Goal: Find specific page/section: Find specific page/section

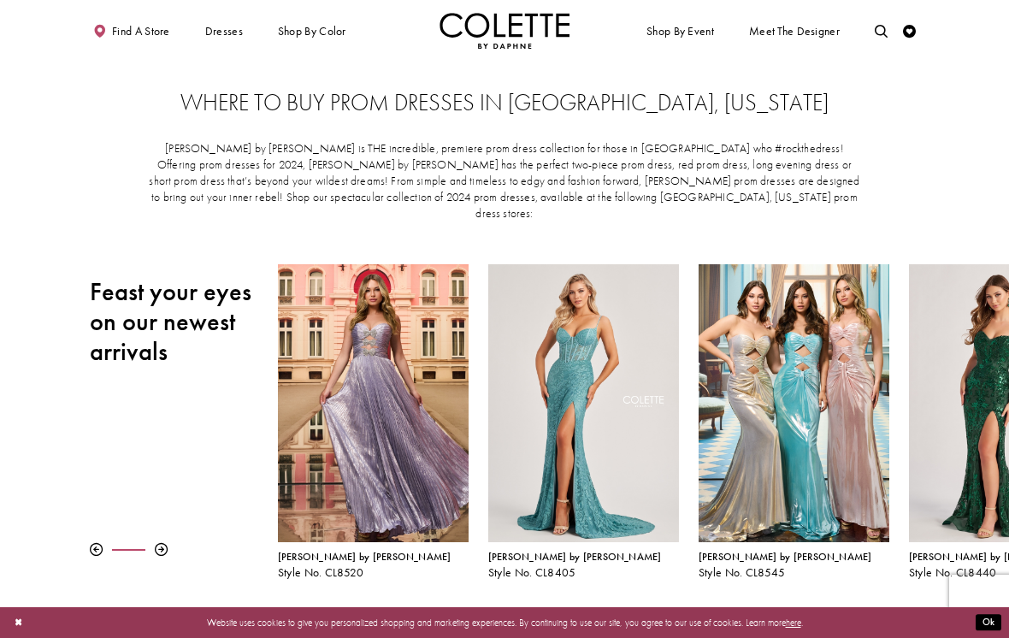
click at [0, 0] on span "OPEN BACK PROM DRESSES" at bounding box center [0, 0] width 0 height 0
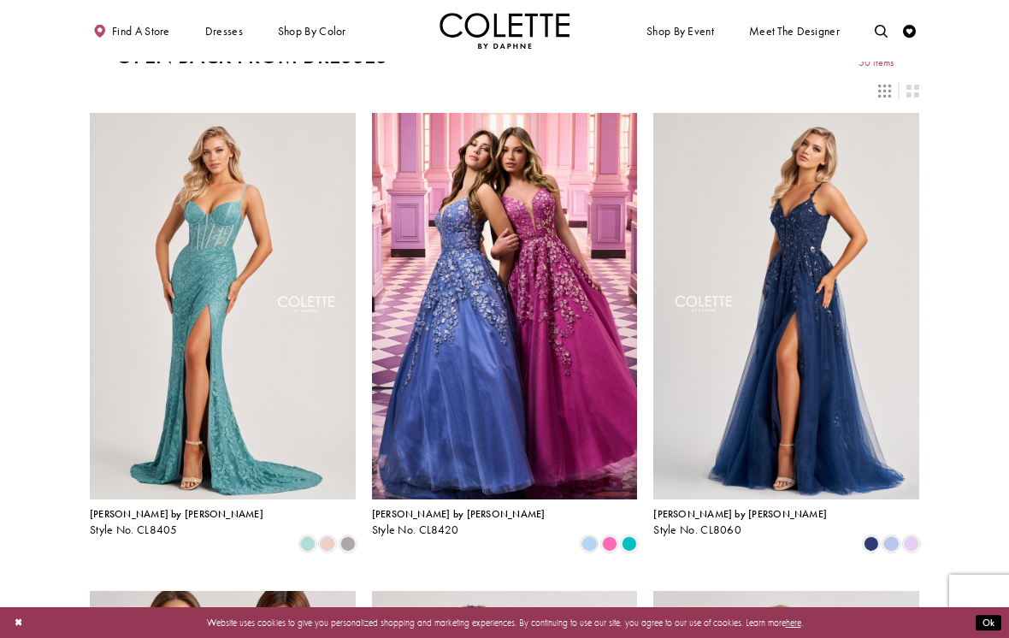
scroll to position [20, 0]
click at [909, 535] on span "Product List" at bounding box center [911, 542] width 15 height 15
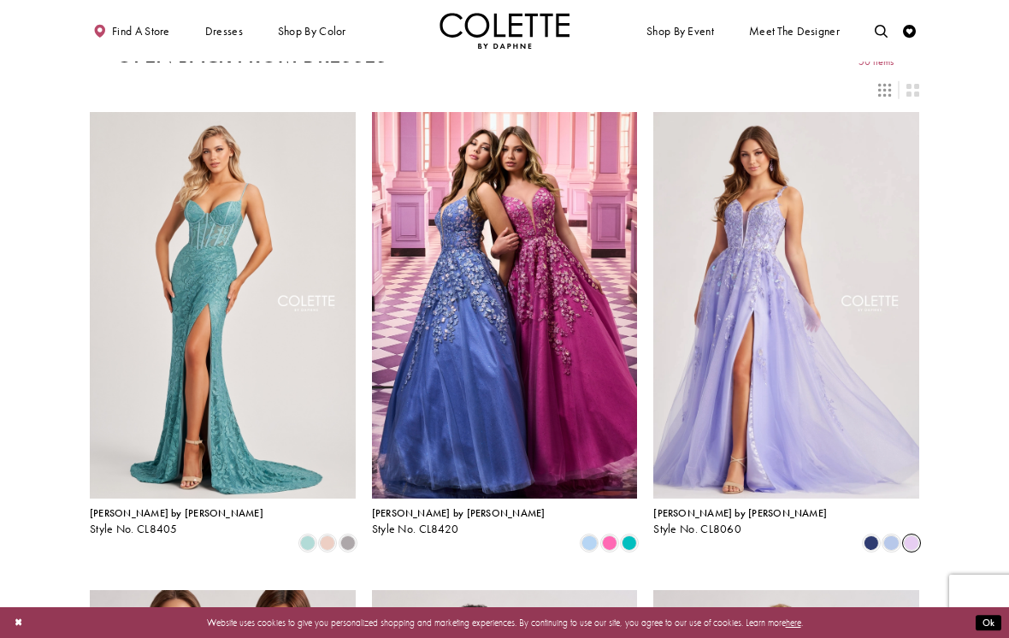
click at [890, 535] on span "Product List" at bounding box center [890, 542] width 15 height 15
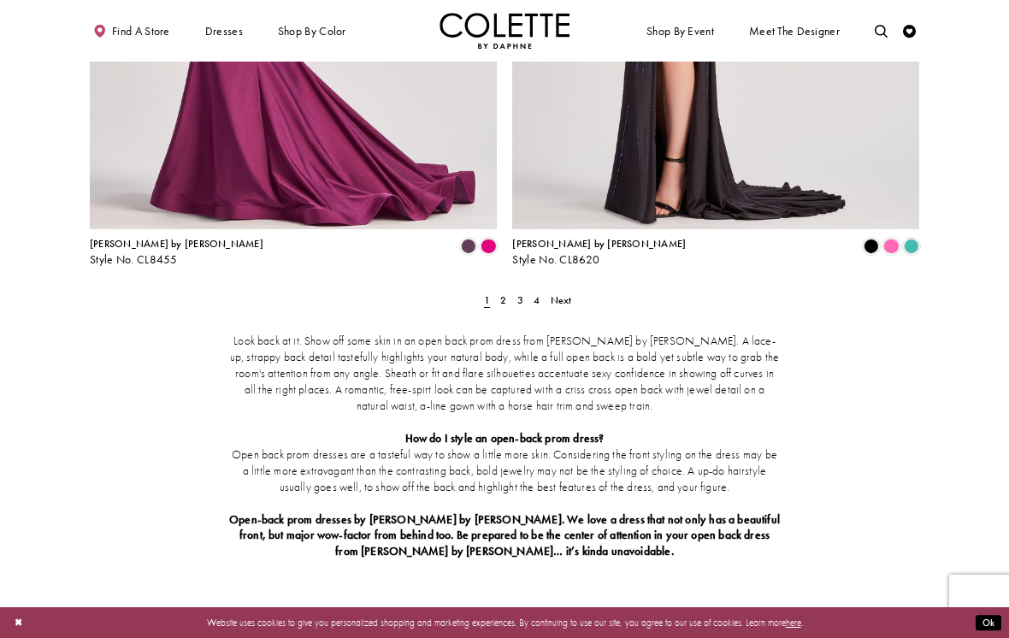
scroll to position [2407, 0]
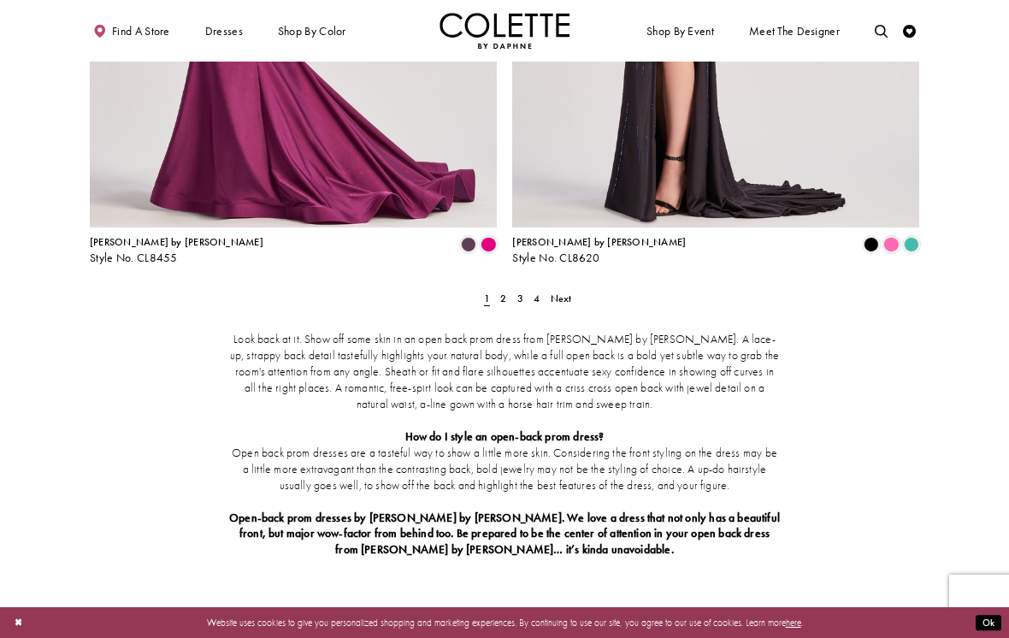
click at [491, 289] on span "1" at bounding box center [487, 298] width 14 height 19
click at [503, 292] on span "2" at bounding box center [503, 299] width 6 height 14
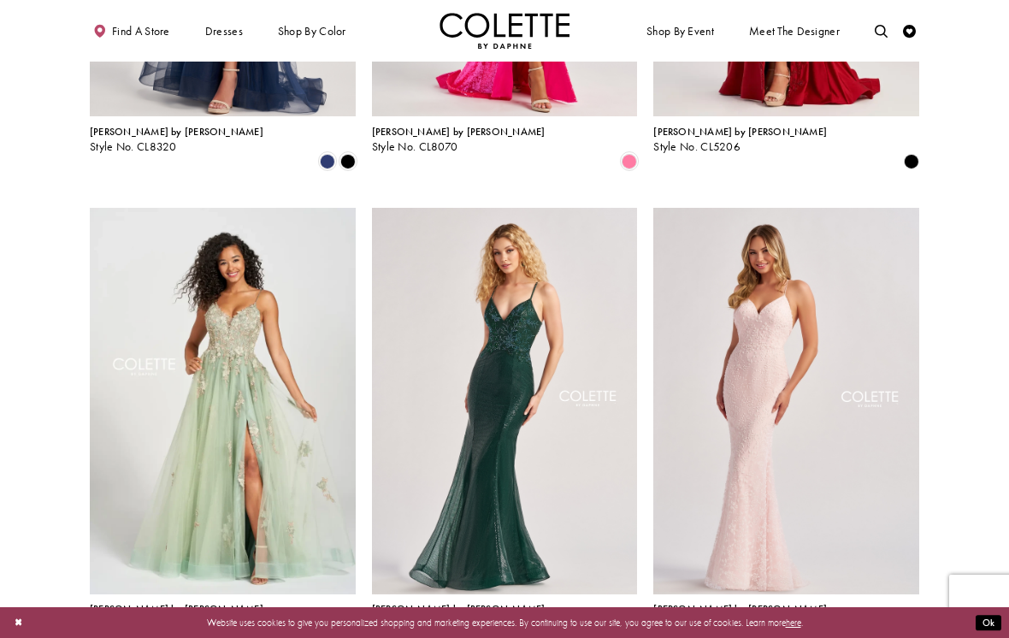
scroll to position [1358, 0]
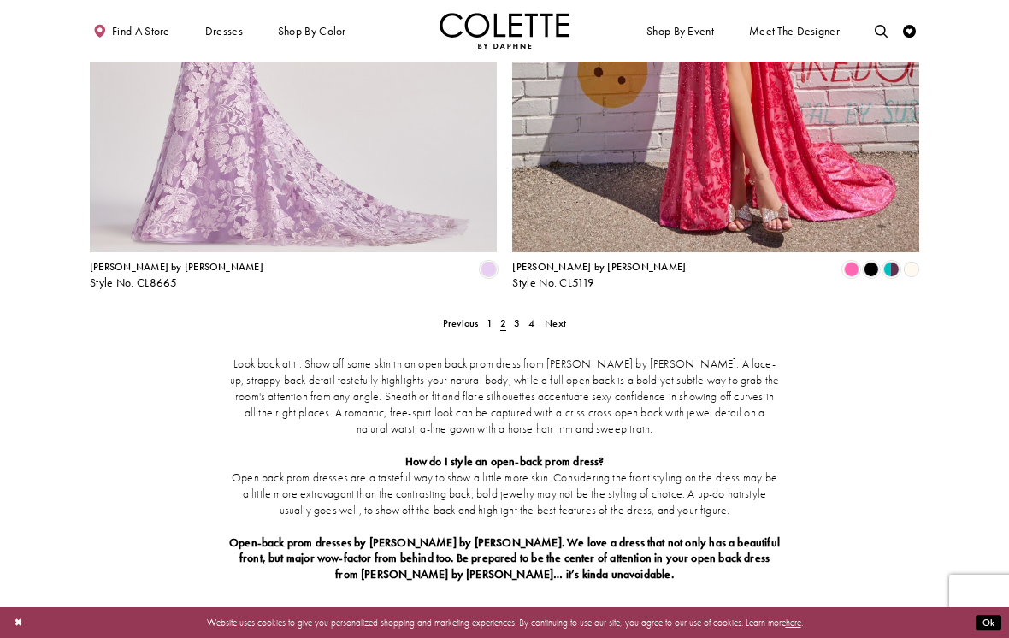
click at [517, 316] on span "3" at bounding box center [517, 323] width 6 height 14
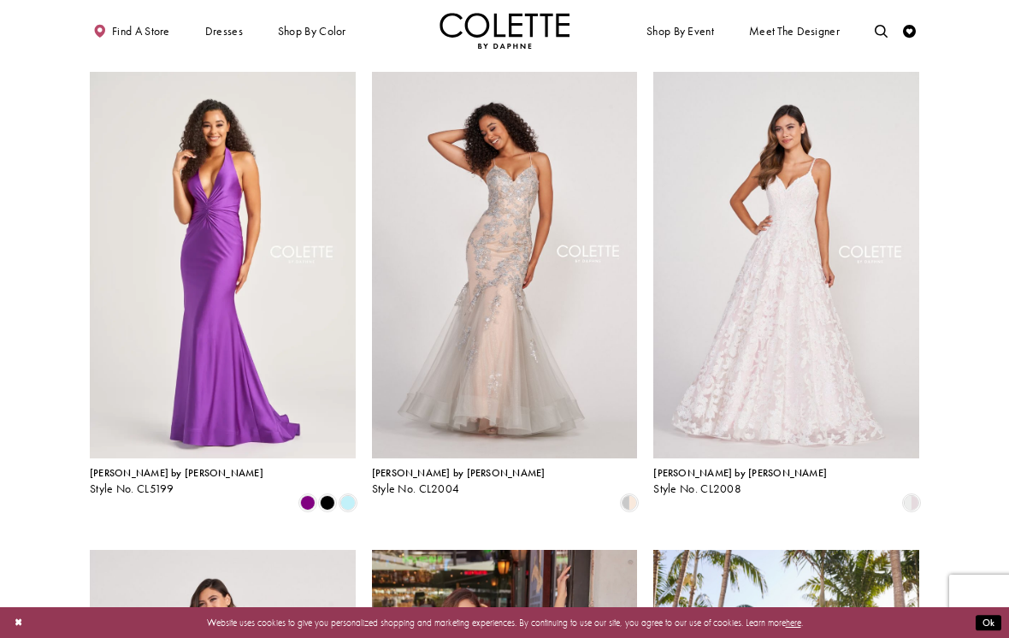
scroll to position [48, 0]
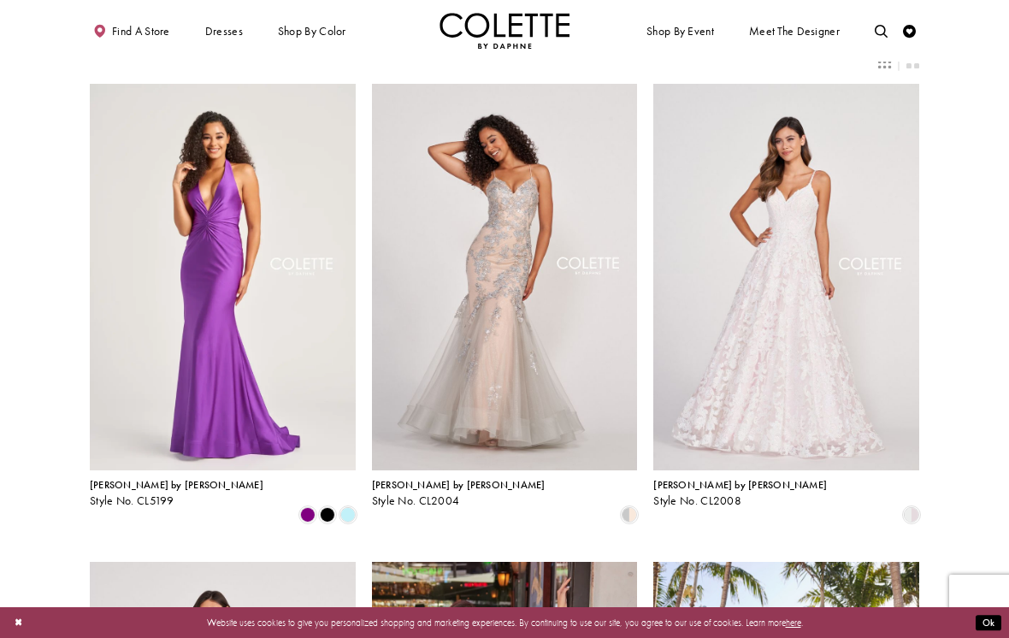
click at [343, 507] on span "Product List" at bounding box center [347, 514] width 15 height 15
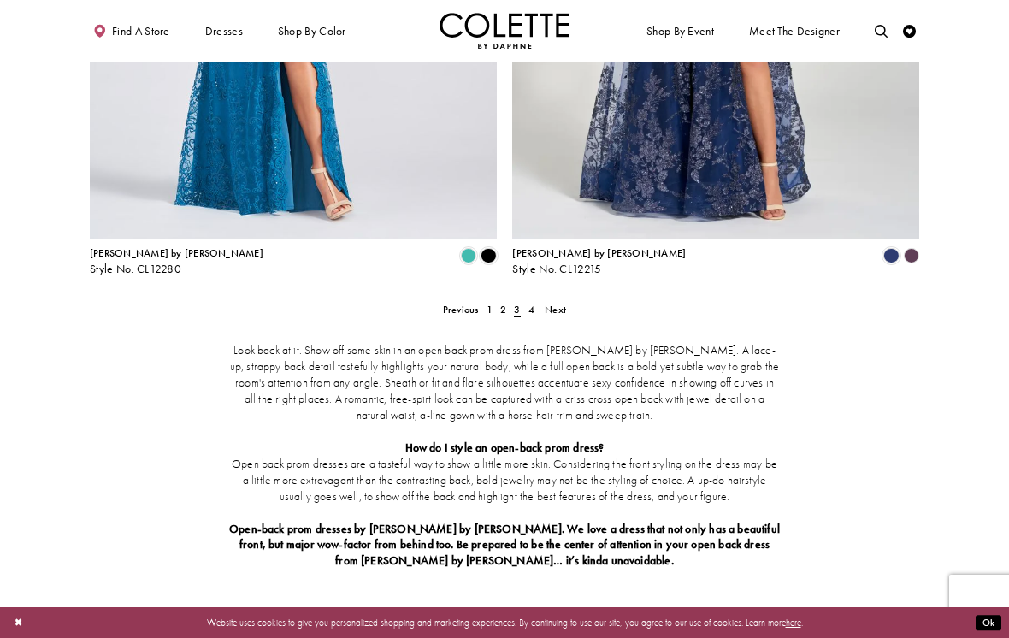
scroll to position [2394, 0]
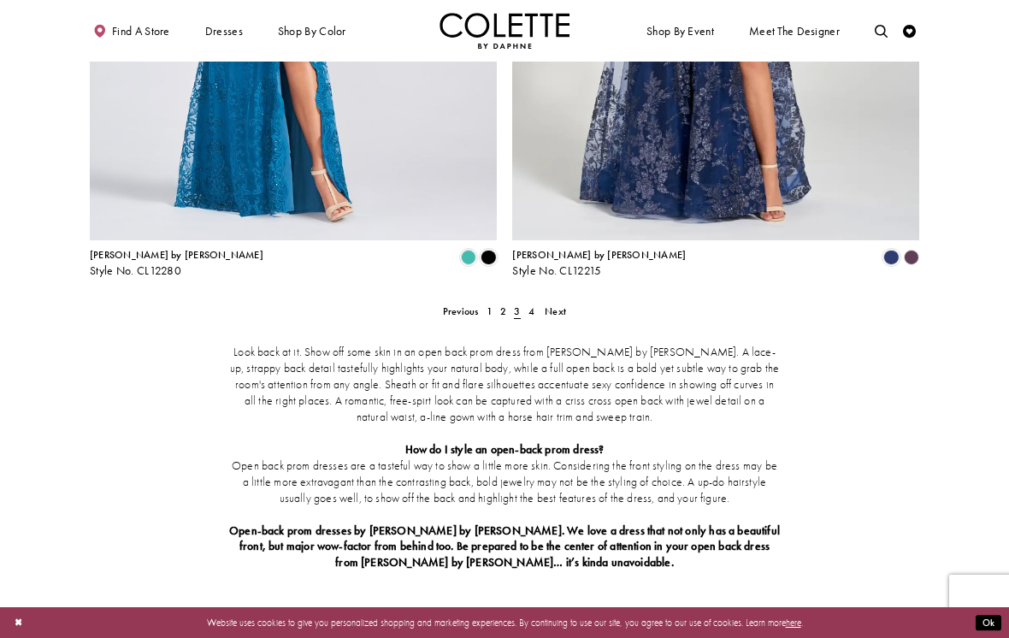
click at [530, 304] on span "4" at bounding box center [531, 311] width 6 height 14
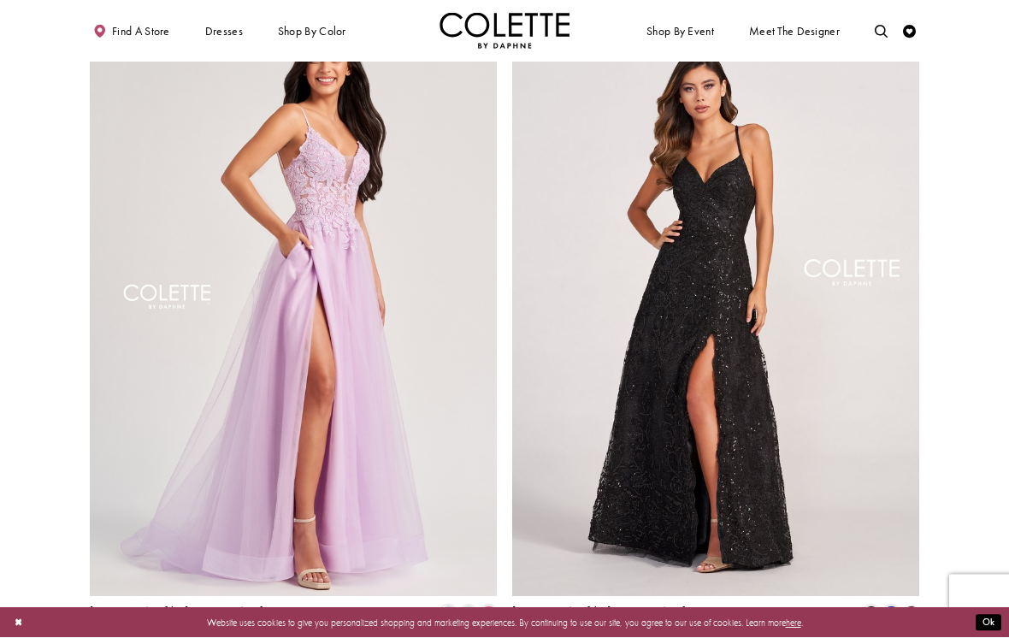
scroll to position [1082, 0]
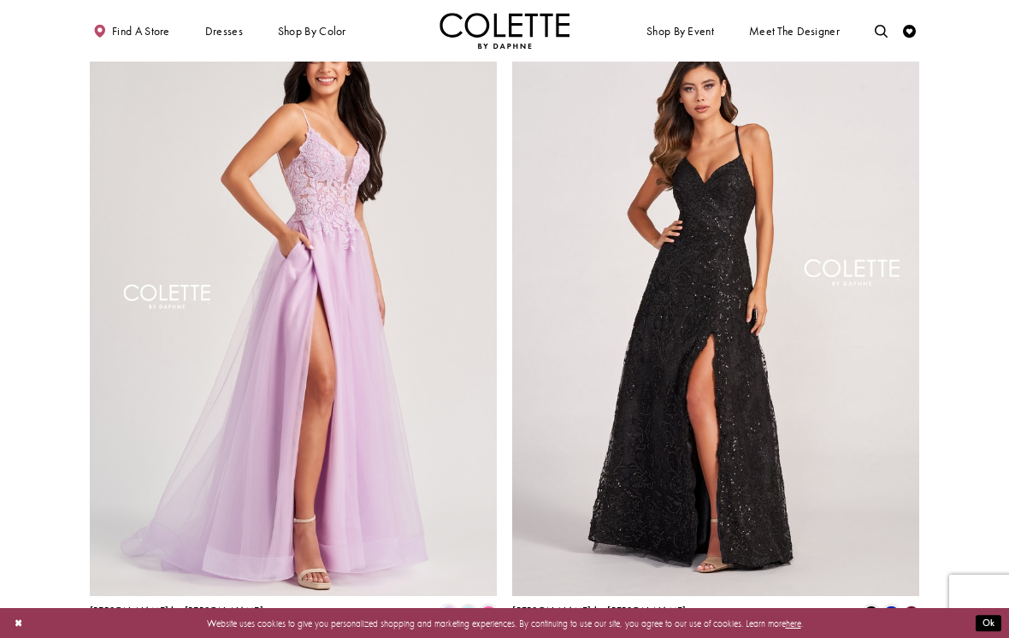
click at [467, 605] on span "Product List" at bounding box center [468, 612] width 15 height 15
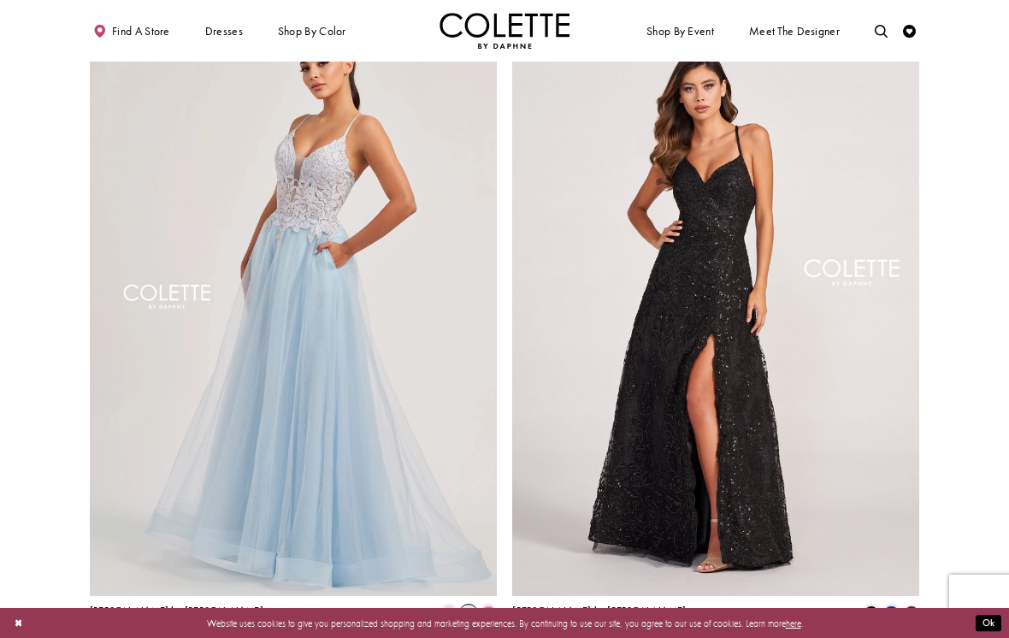
click at [483, 605] on span "Product List" at bounding box center [487, 612] width 15 height 15
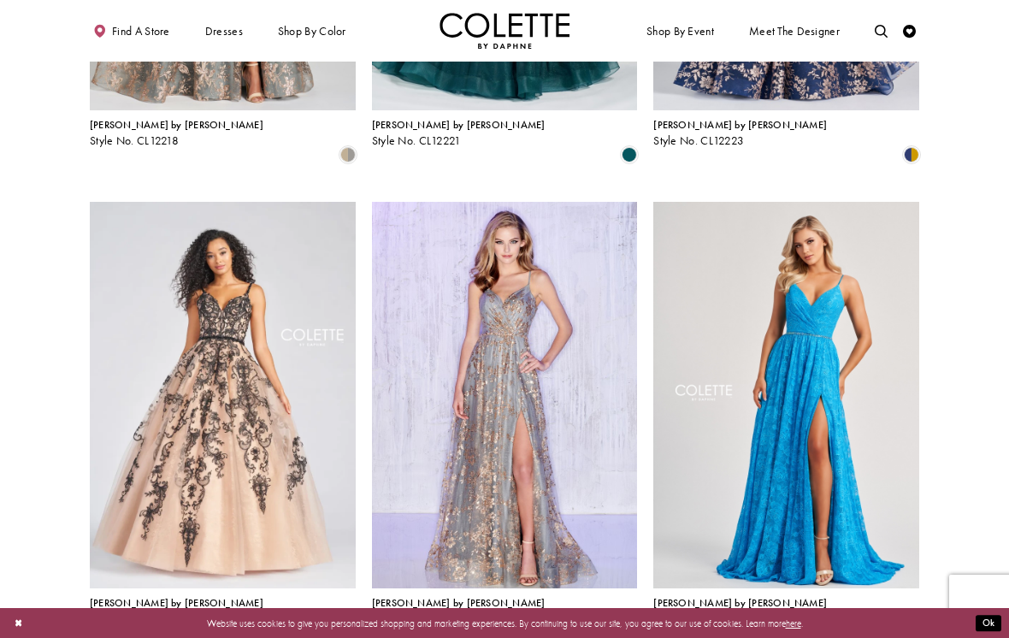
scroll to position [0, 0]
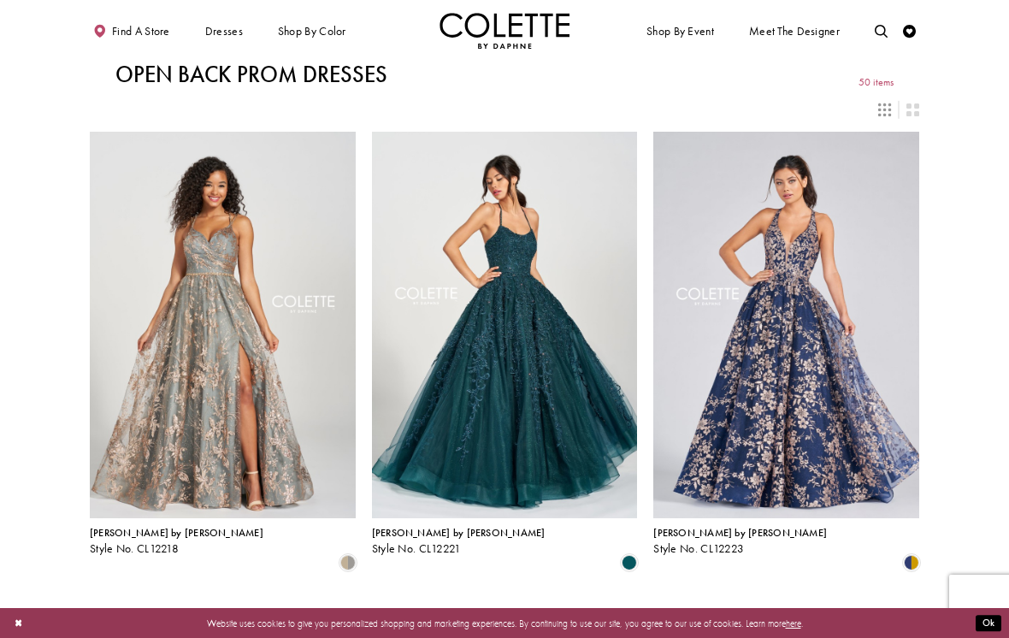
click at [0, 0] on div "Primary block" at bounding box center [0, 0] width 0 height 0
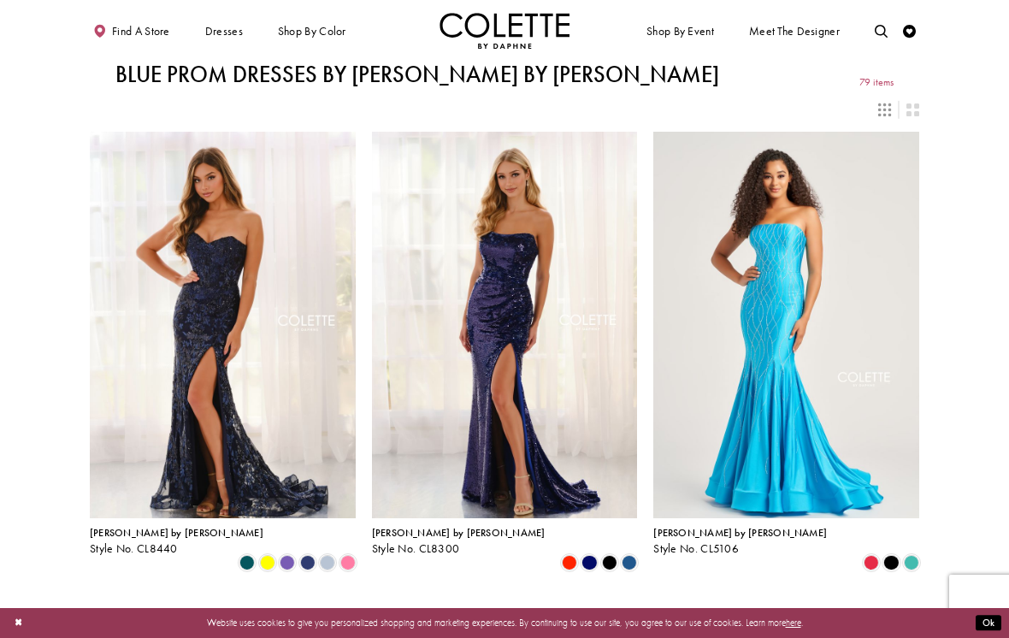
click at [0, 0] on div "Primary block" at bounding box center [0, 0] width 0 height 0
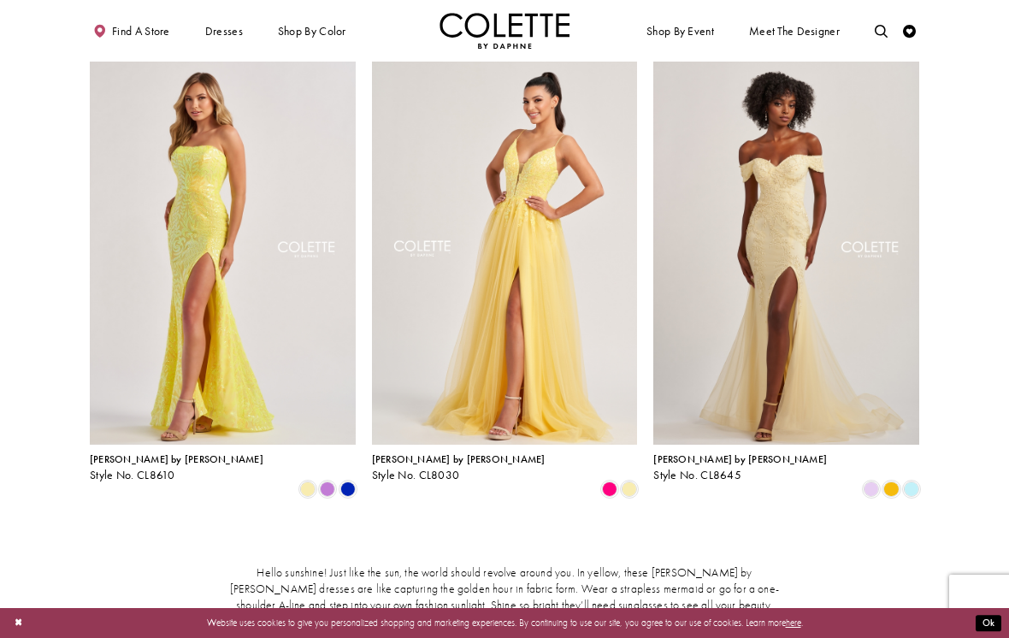
scroll to position [74, 0]
click at [822, 202] on img "Visit Colette by Daphne Style No. CL8645 Page" at bounding box center [786, 250] width 266 height 386
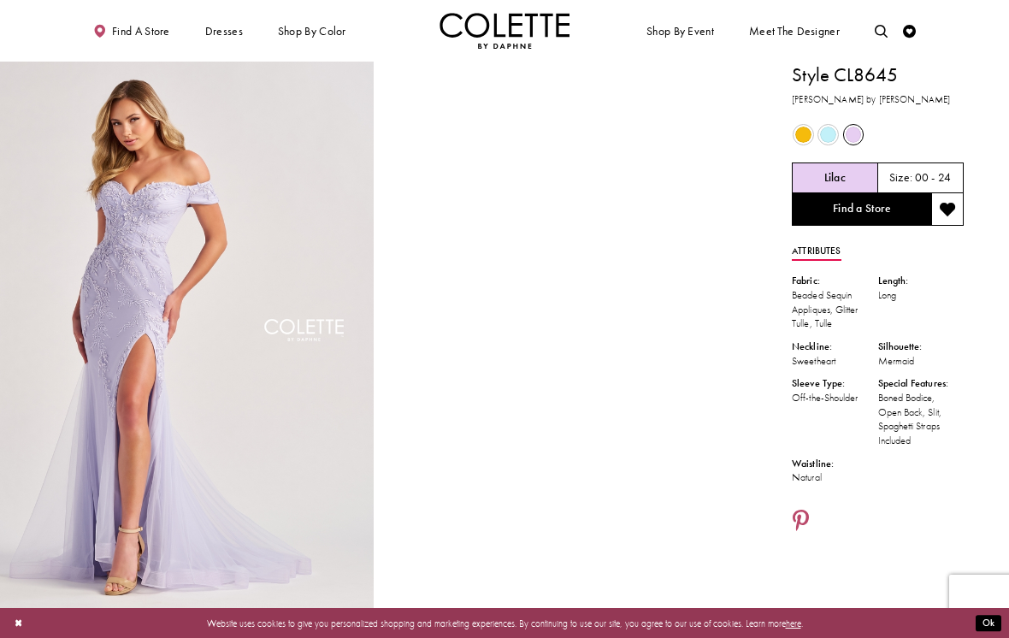
click at [799, 134] on span "Product color controls state depends on size chosen" at bounding box center [803, 135] width 16 height 16
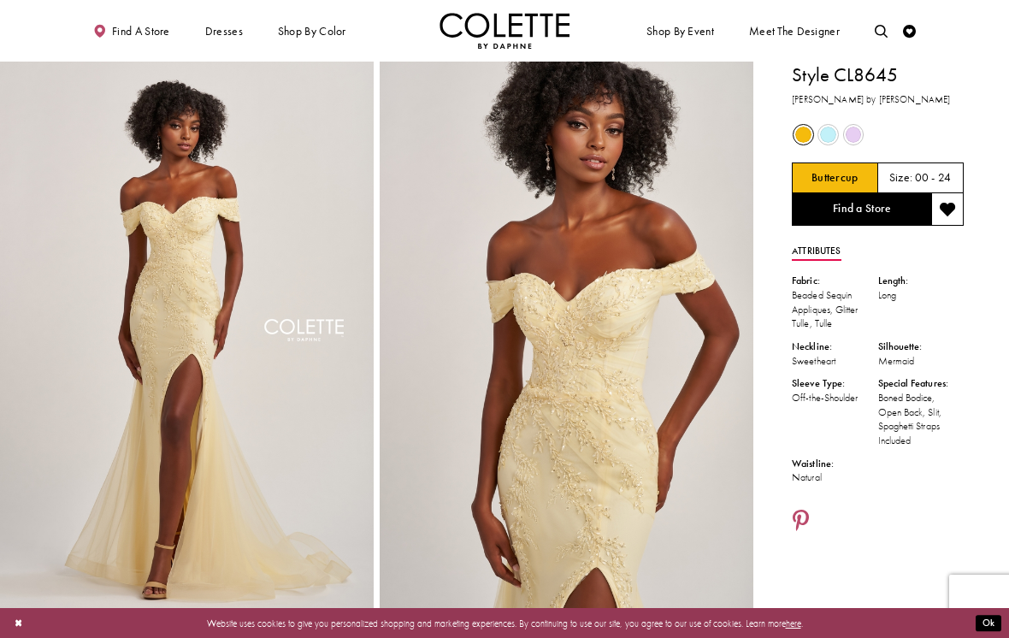
click at [892, 213] on link "Find a Store" at bounding box center [861, 209] width 139 height 32
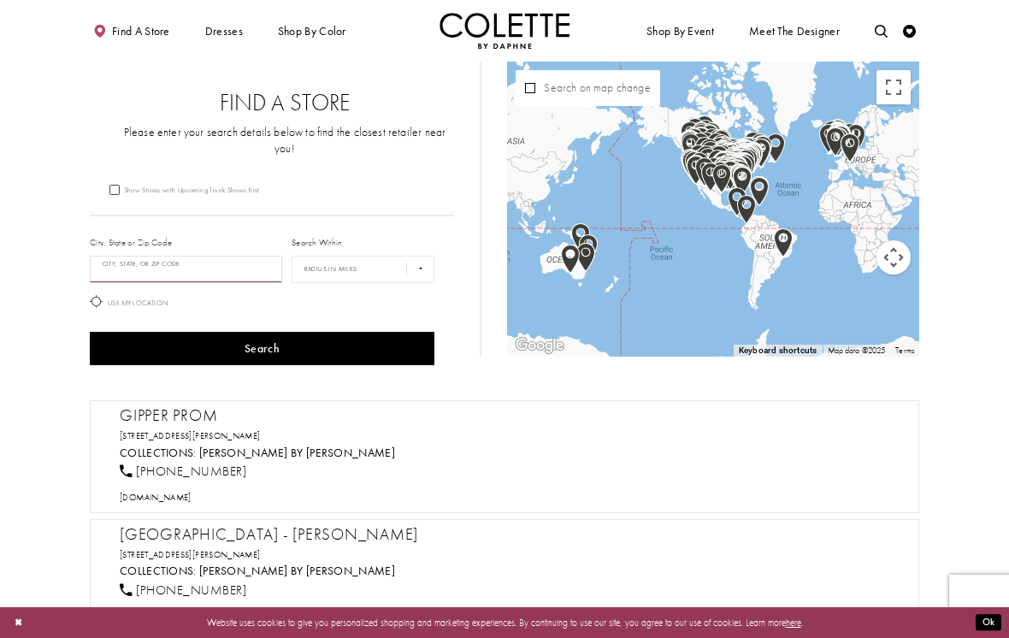
click at [199, 256] on input "City, State, or ZIP Code" at bounding box center [186, 269] width 192 height 27
click at [295, 191] on form "Show Stores with Upcoming Trunk Shows first City, State or Zip Code City, State…" at bounding box center [285, 276] width 390 height 186
click at [260, 183] on div "Show Stores with Upcoming Trunk Shows first" at bounding box center [272, 189] width 364 height 12
click at [228, 156] on div "Find a Store Please enter your search details below to find the closest retaile…" at bounding box center [285, 122] width 390 height 121
click at [96, 183] on div "Show Stores with Upcoming Trunk Shows first" at bounding box center [272, 189] width 364 height 12
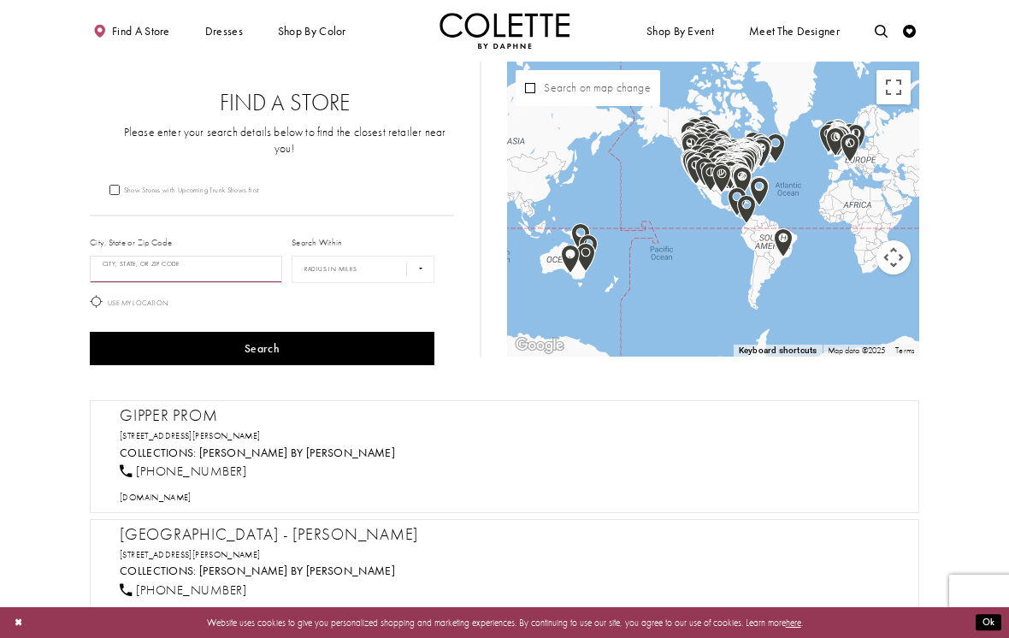
click at [227, 256] on input "City, State, or ZIP Code" at bounding box center [186, 269] width 192 height 27
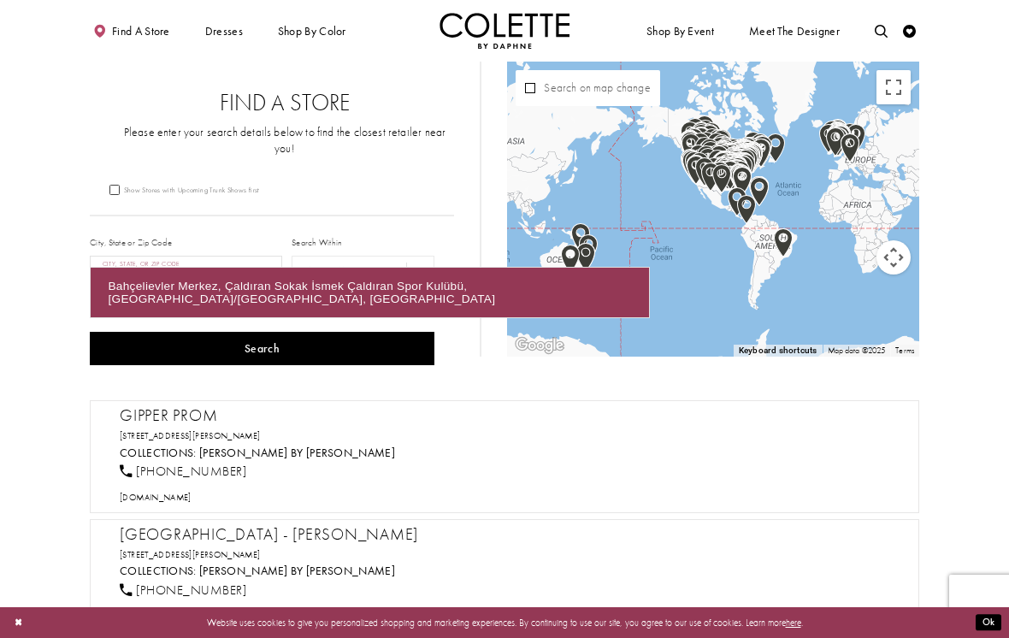
type input "*"
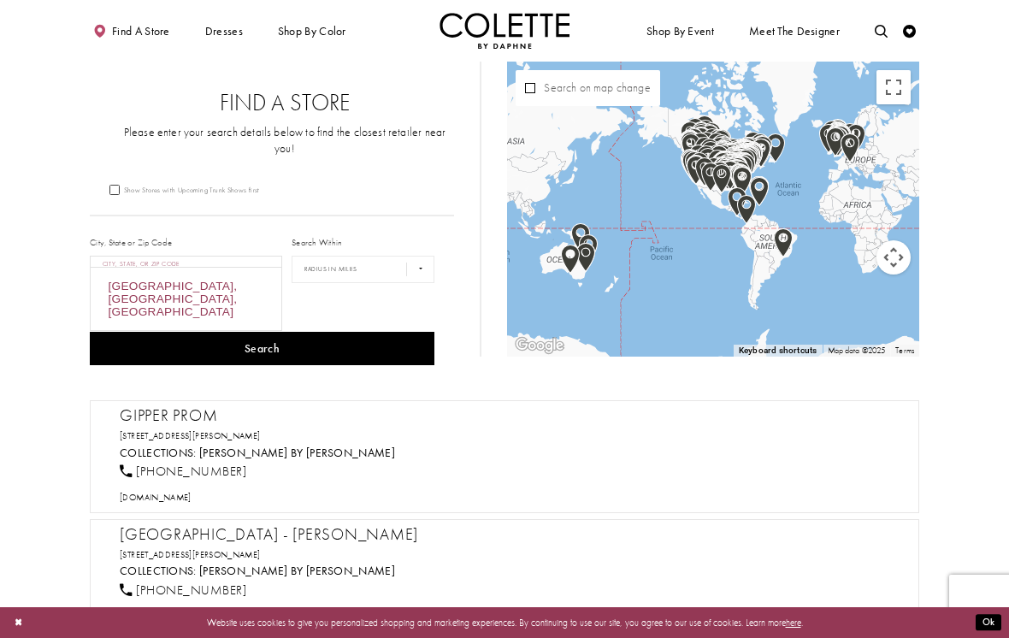
click at [228, 293] on div "[GEOGRAPHIC_DATA], [GEOGRAPHIC_DATA], [GEOGRAPHIC_DATA]" at bounding box center [186, 299] width 191 height 62
type input "**********"
click at [267, 332] on button "Search" at bounding box center [262, 348] width 345 height 33
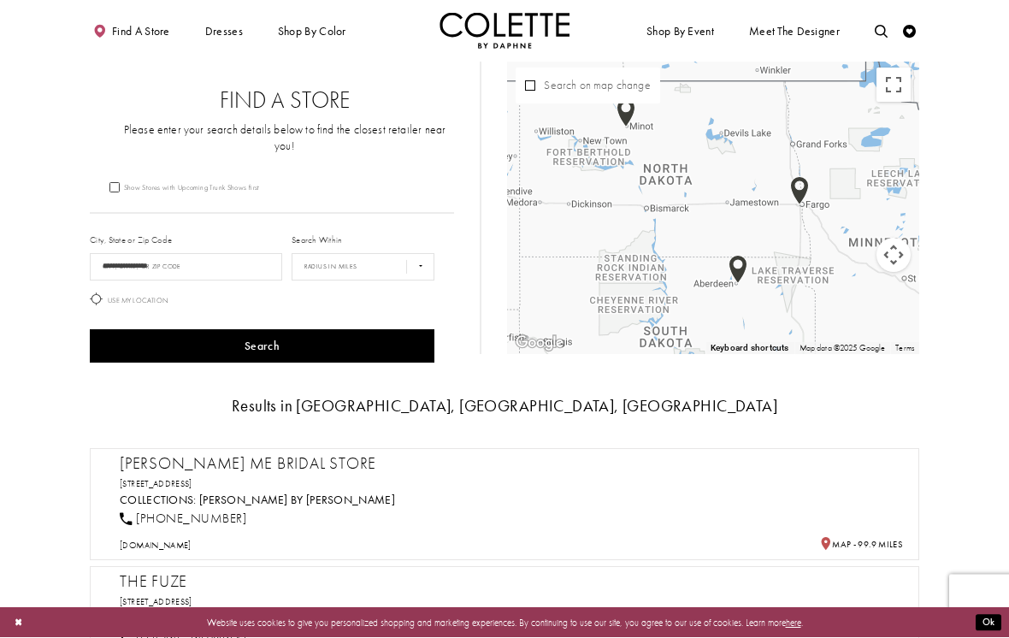
scroll to position [3, 0]
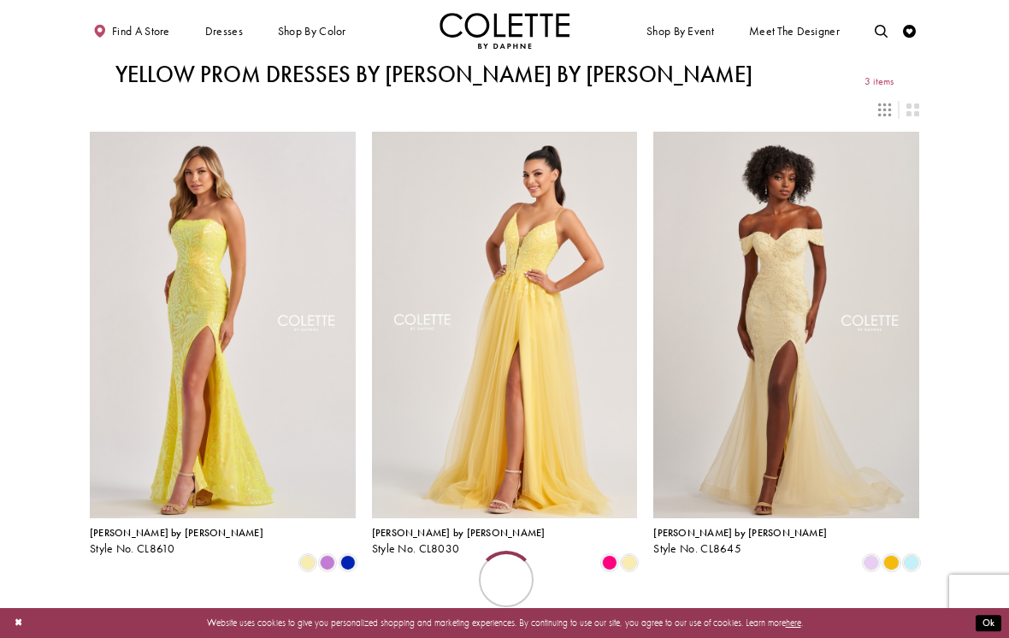
scroll to position [102, 0]
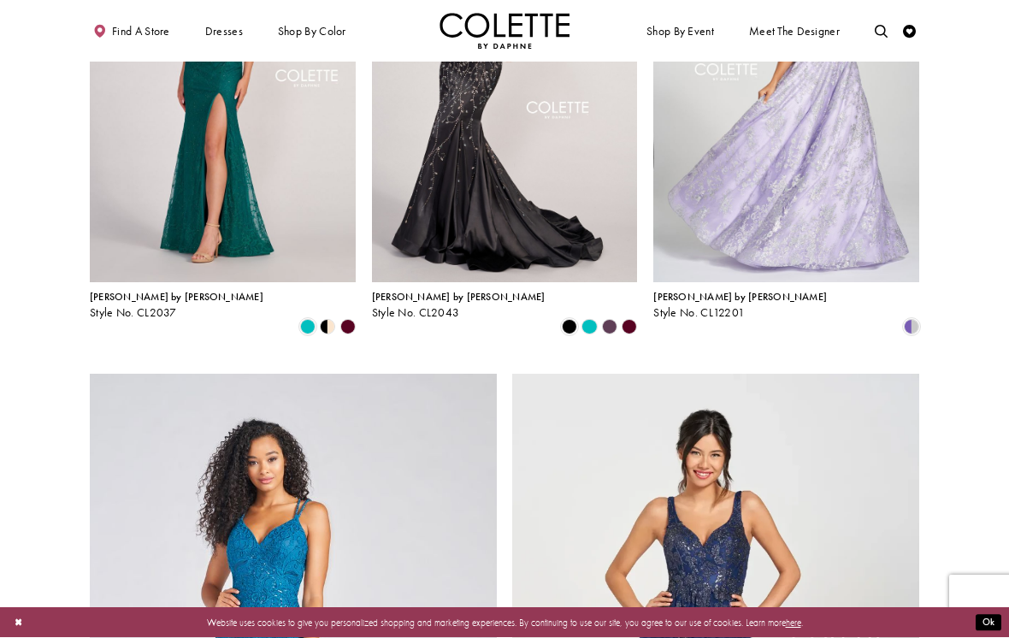
scroll to position [69, 0]
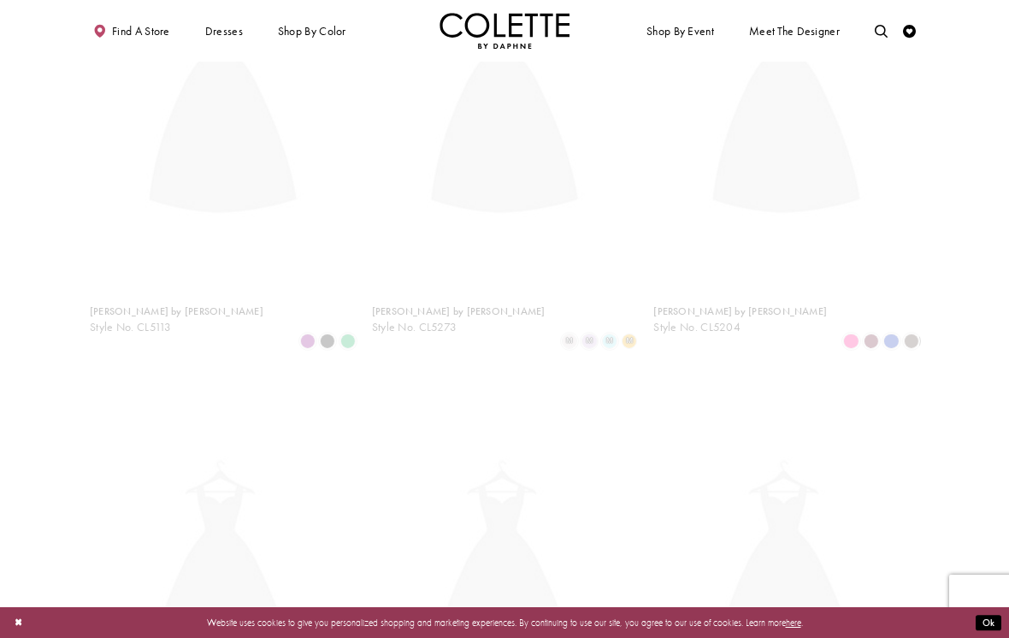
scroll to position [69, 0]
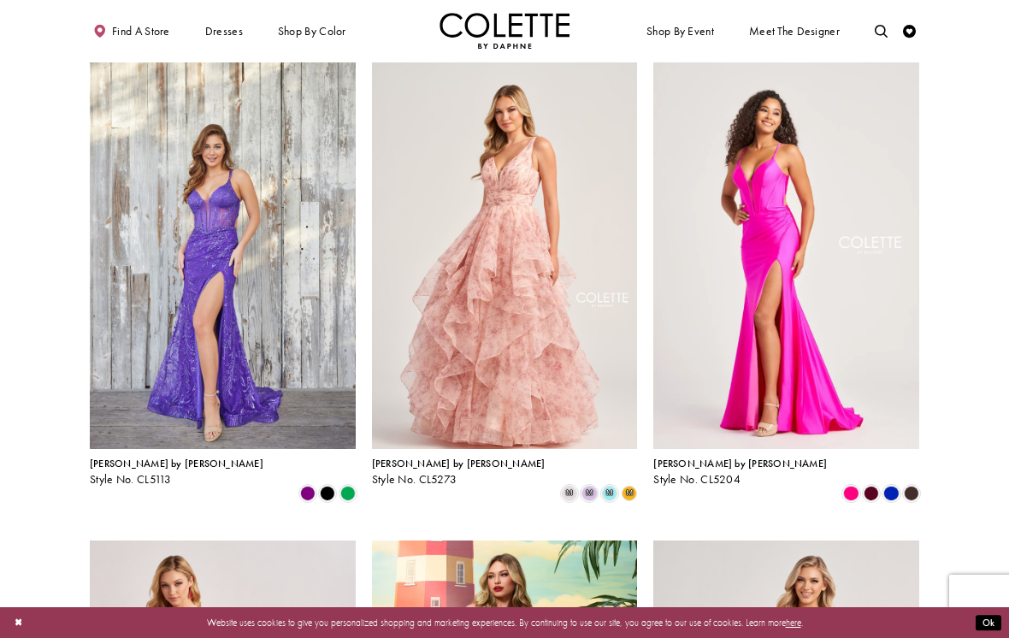
scroll to position [2434, 0]
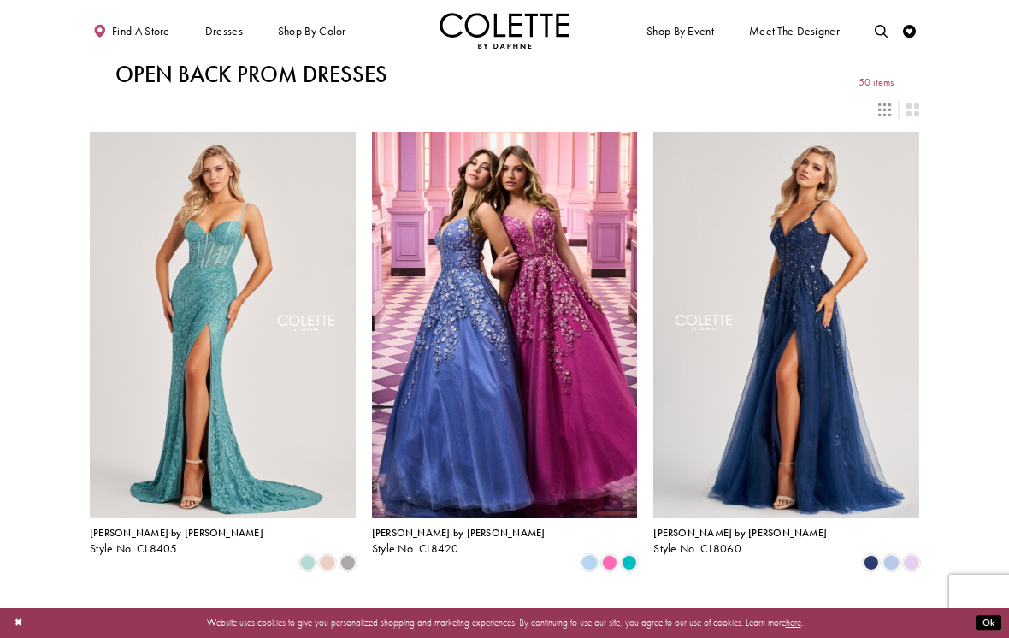
click at [119, 21] on link "Find a store" at bounding box center [131, 31] width 83 height 36
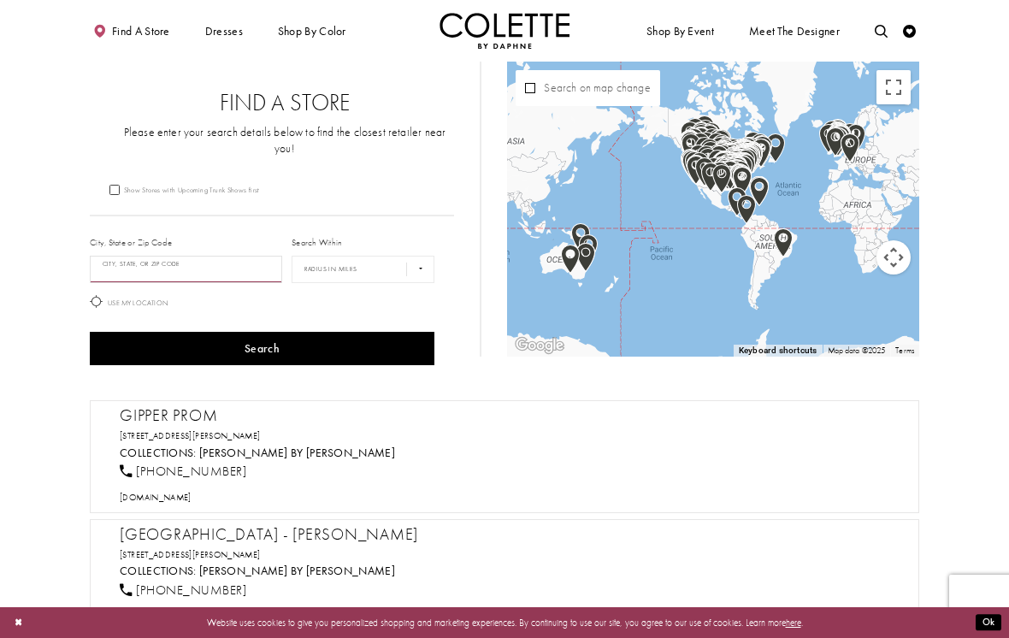
click at [114, 260] on input "City, State, or ZIP Code" at bounding box center [186, 269] width 192 height 27
click at [221, 291] on div "[GEOGRAPHIC_DATA], [GEOGRAPHIC_DATA], [GEOGRAPHIC_DATA]" at bounding box center [186, 299] width 191 height 62
type input "**********"
click at [332, 339] on button "Search" at bounding box center [262, 348] width 345 height 33
